Goal: Information Seeking & Learning: Learn about a topic

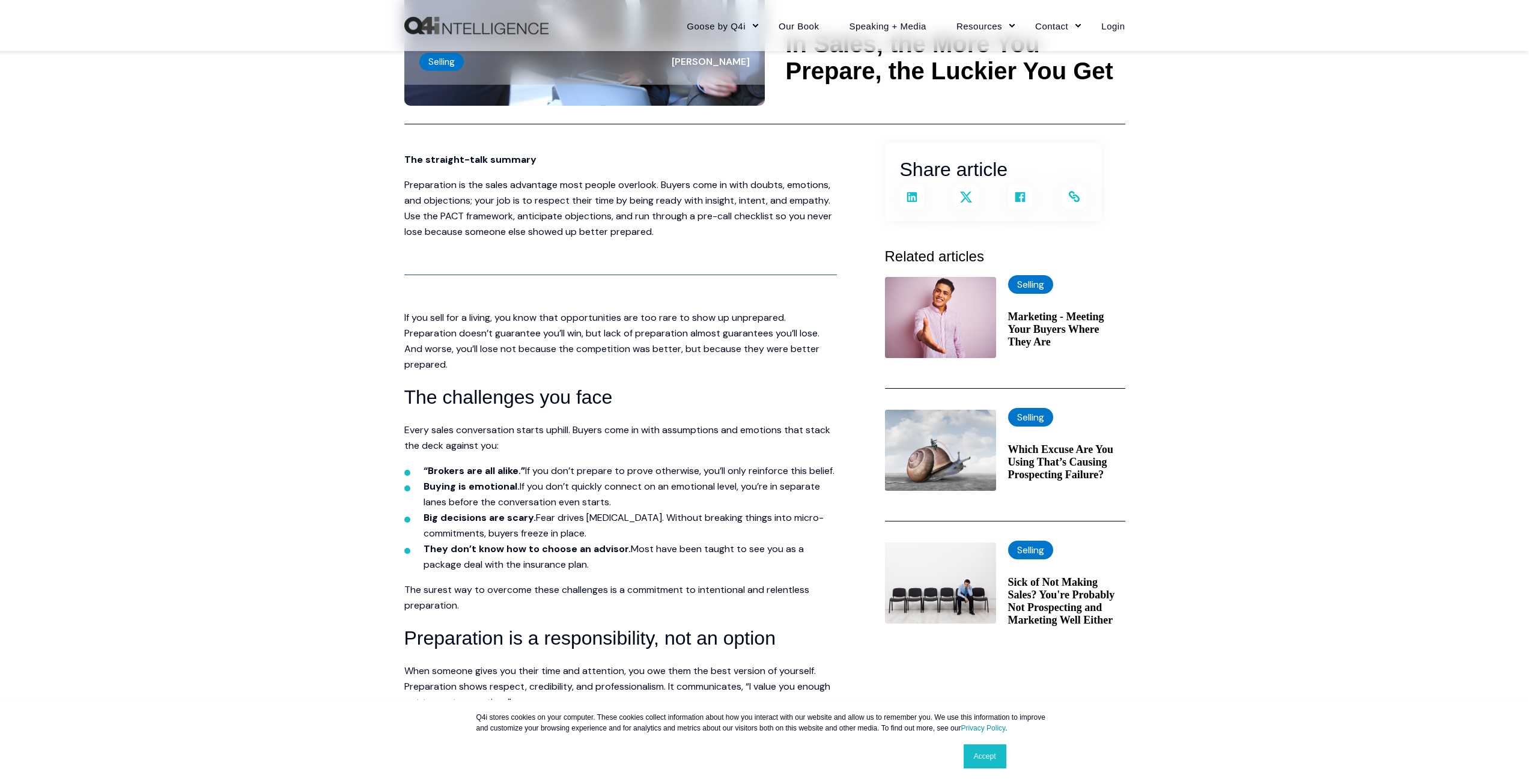
scroll to position [240, 0]
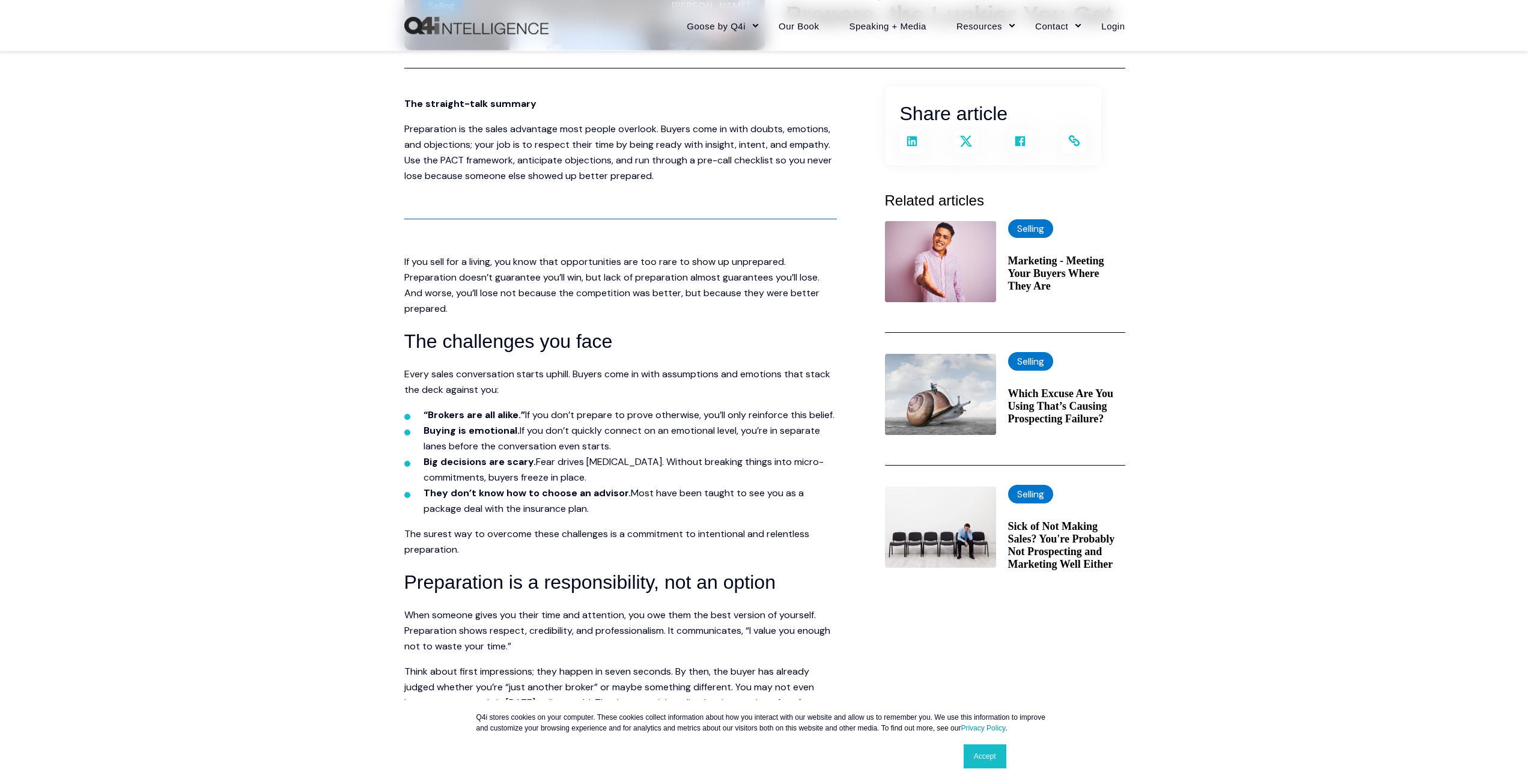
click at [988, 759] on link "Accept" at bounding box center [985, 756] width 42 height 24
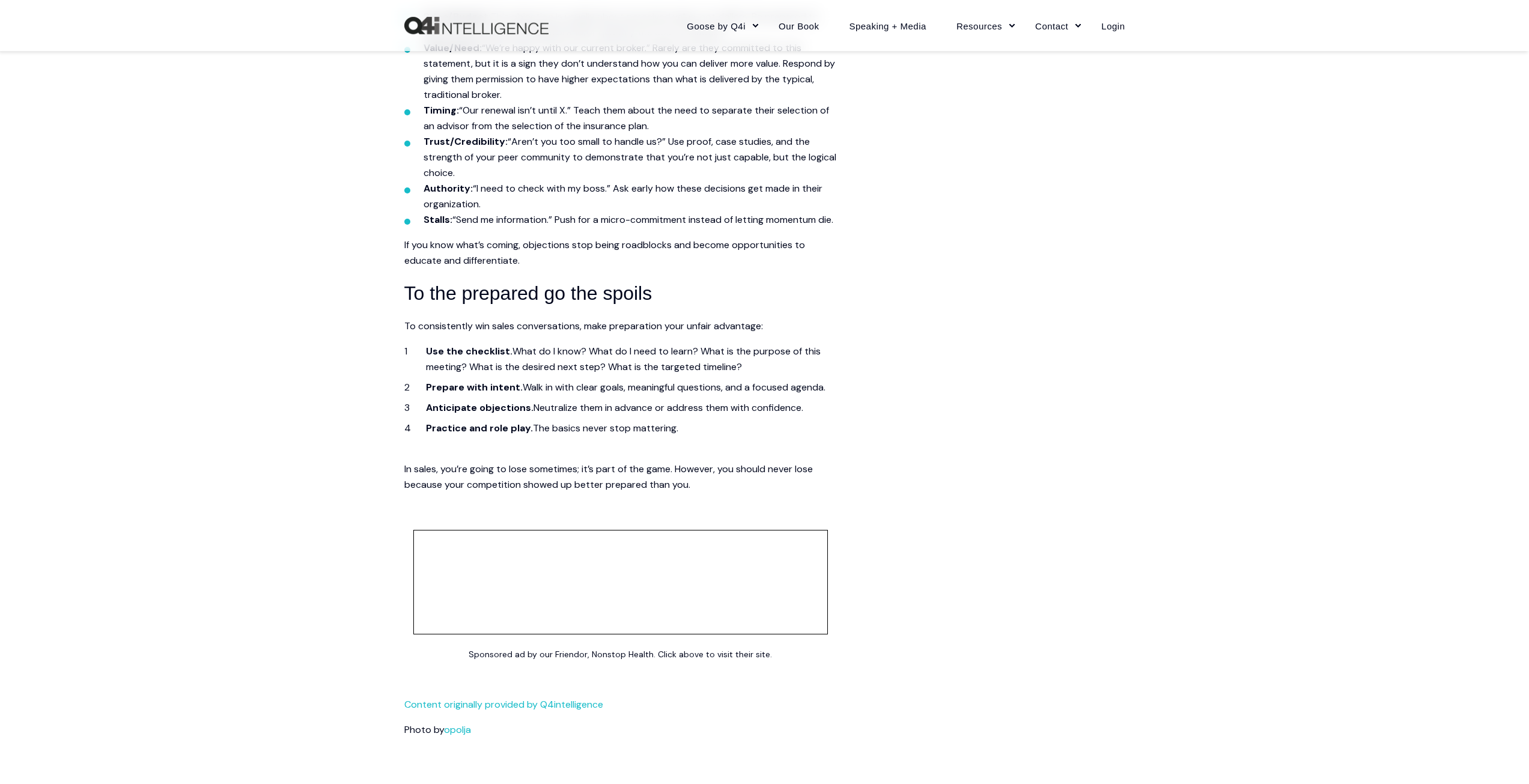
scroll to position [1983, 0]
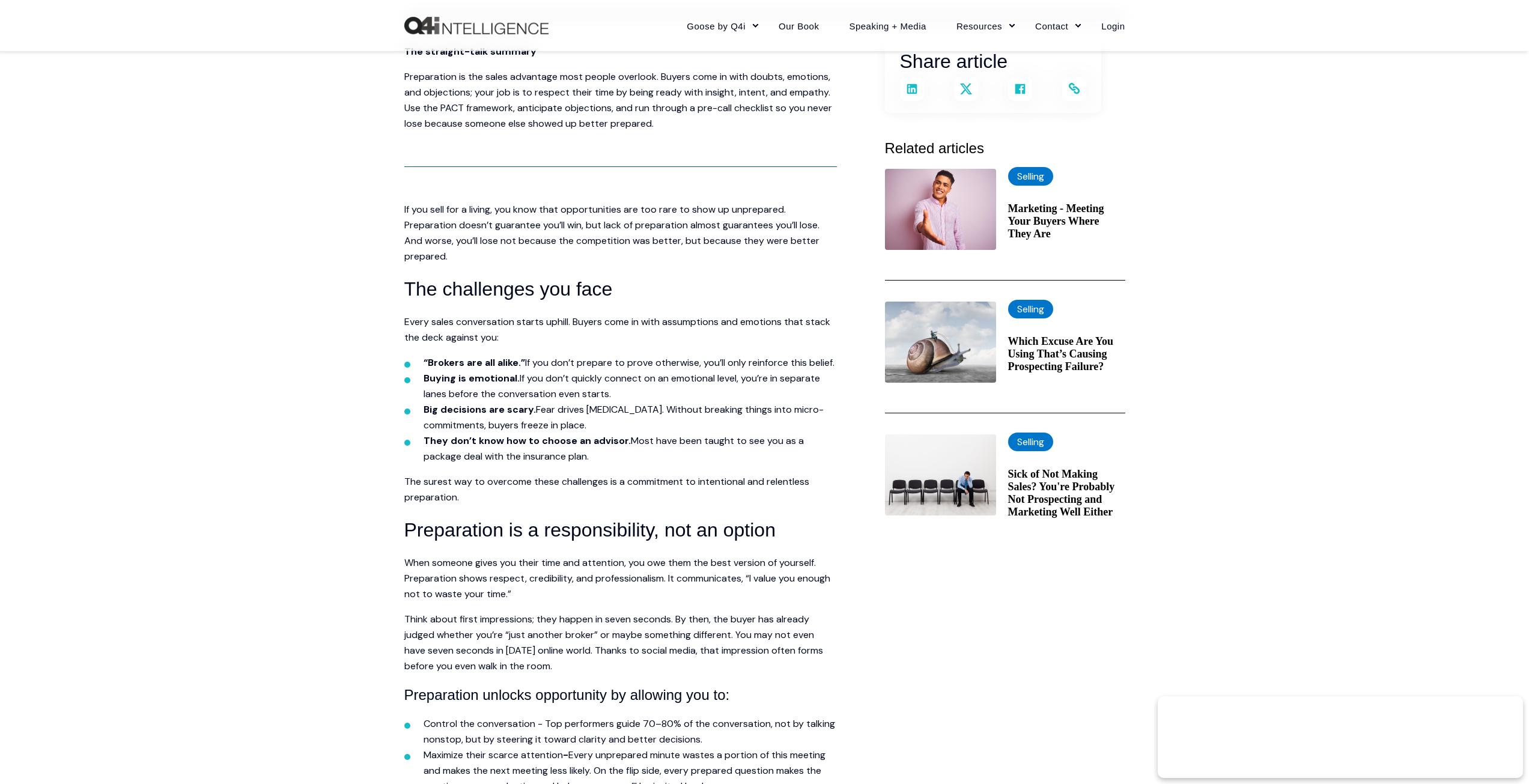
scroll to position [117, 0]
